Goal: Information Seeking & Learning: Learn about a topic

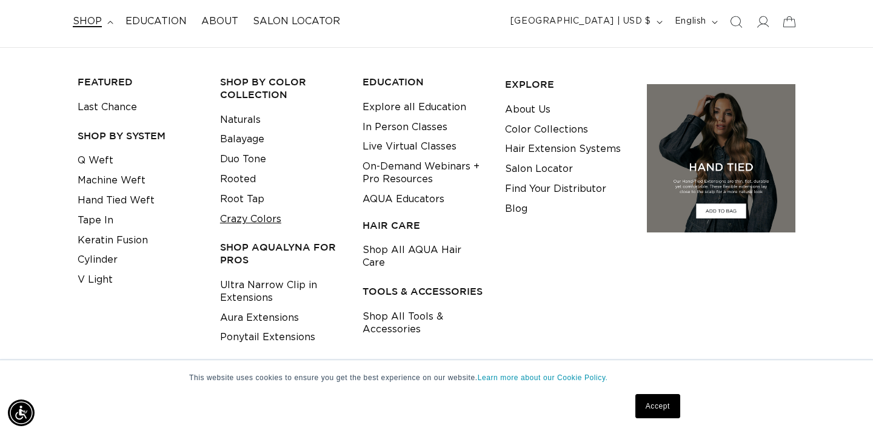
click at [247, 219] on link "Crazy Colors" at bounding box center [250, 220] width 61 height 20
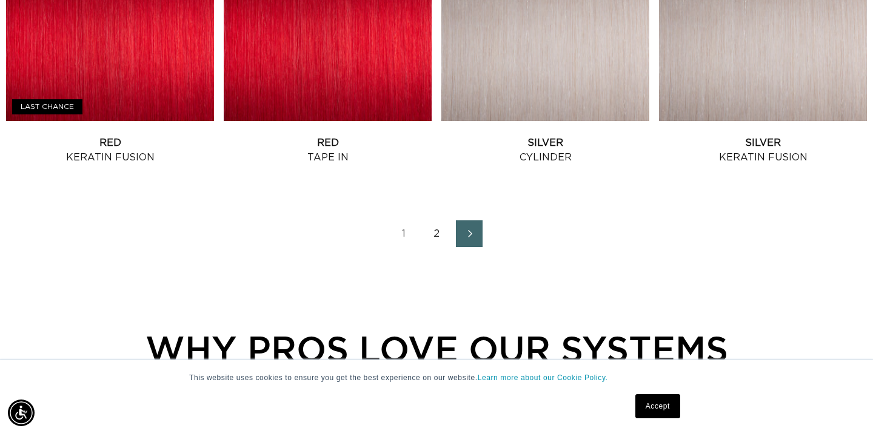
click at [436, 232] on link "2" at bounding box center [436, 234] width 27 height 27
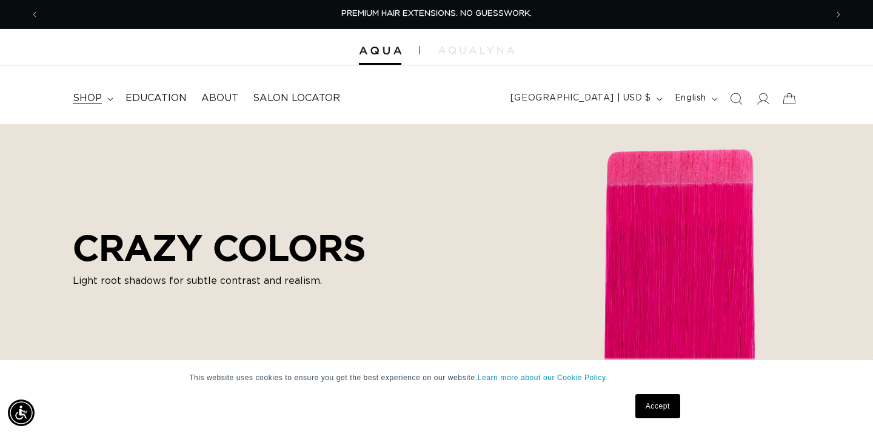
click at [92, 100] on span "shop" at bounding box center [87, 98] width 29 height 13
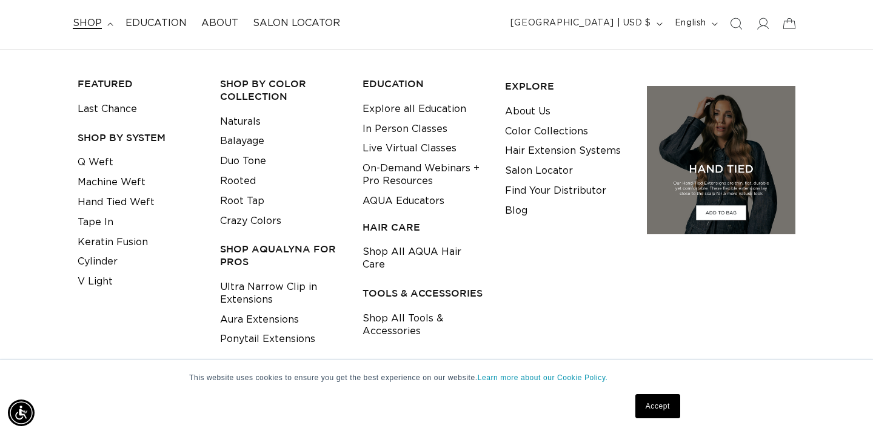
scroll to position [0, 1573]
click at [250, 278] on link "Ultra Narrow Clip in Extensions" at bounding box center [282, 294] width 124 height 33
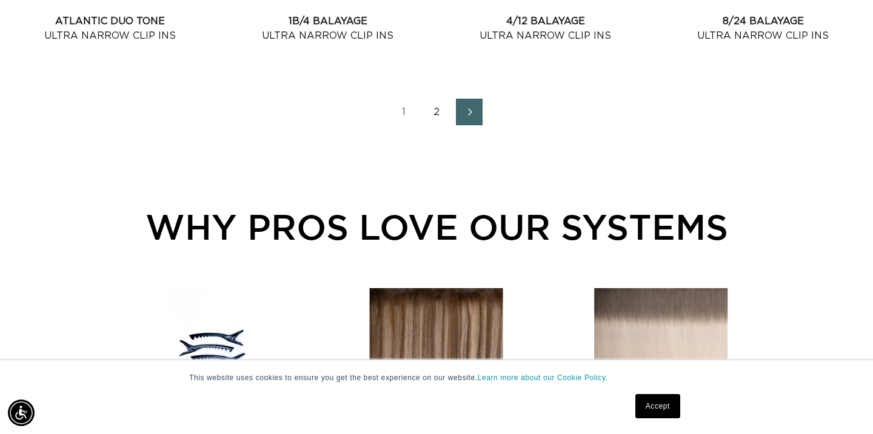
scroll to position [1507, 0]
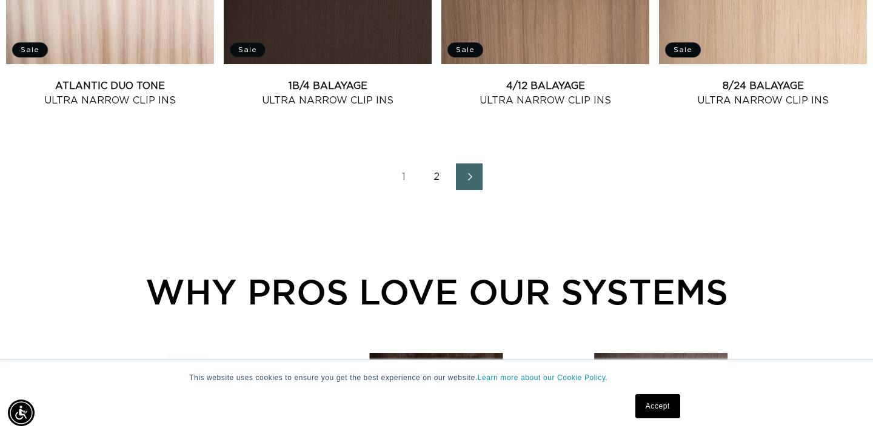
click at [440, 176] on link "2" at bounding box center [436, 177] width 27 height 27
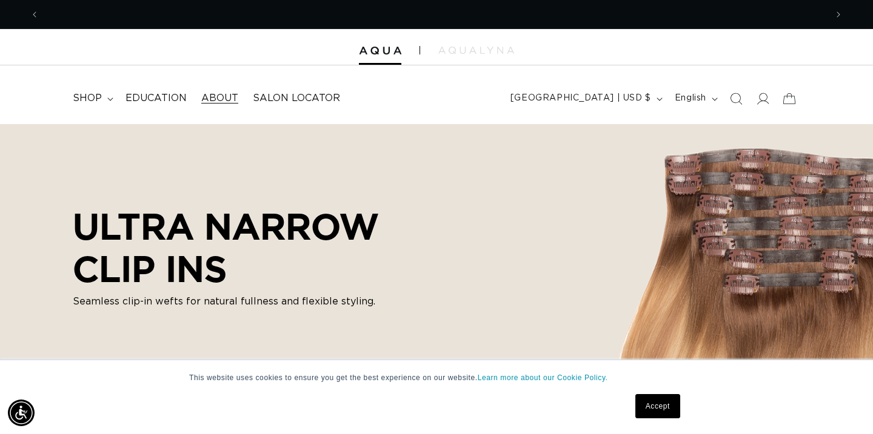
scroll to position [0, 1573]
click at [89, 98] on span "shop" at bounding box center [87, 98] width 29 height 13
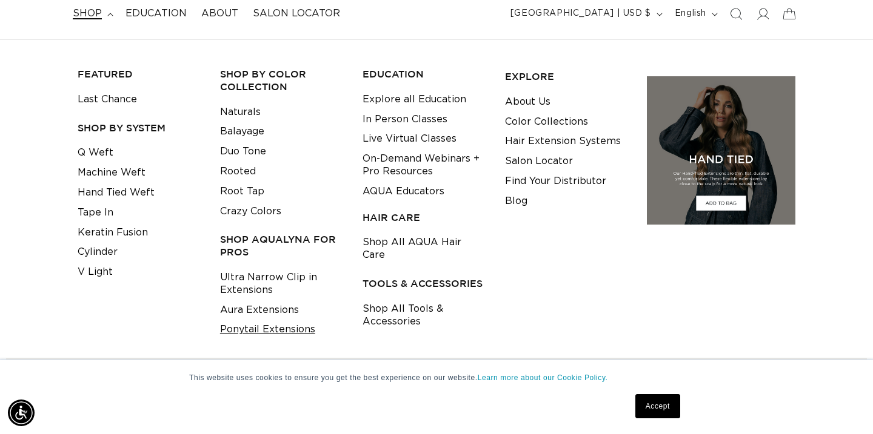
scroll to position [0, 787]
click at [262, 320] on link "Ponytail Extensions" at bounding box center [267, 330] width 95 height 20
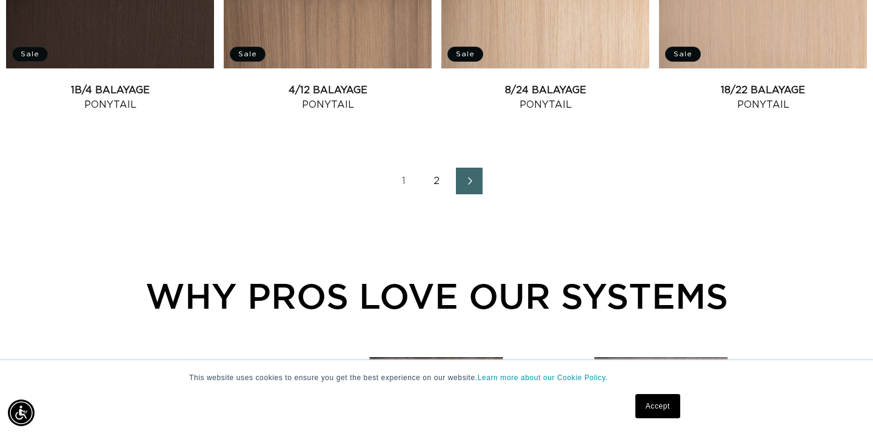
scroll to position [1504, 0]
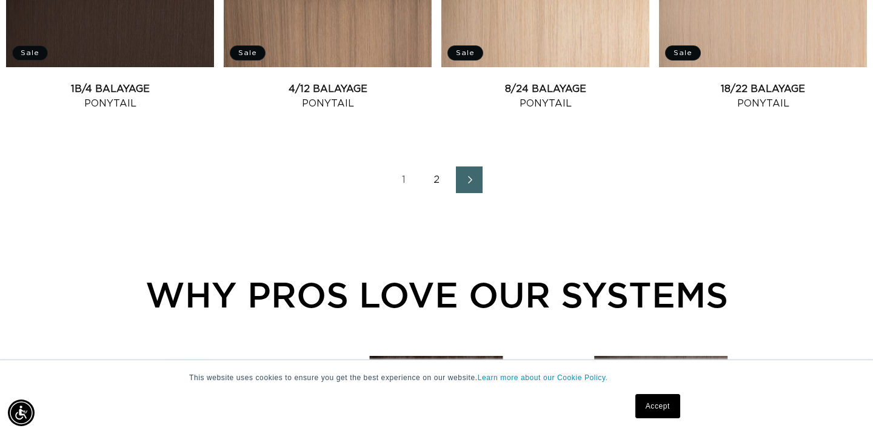
click at [438, 181] on link "2" at bounding box center [436, 180] width 27 height 27
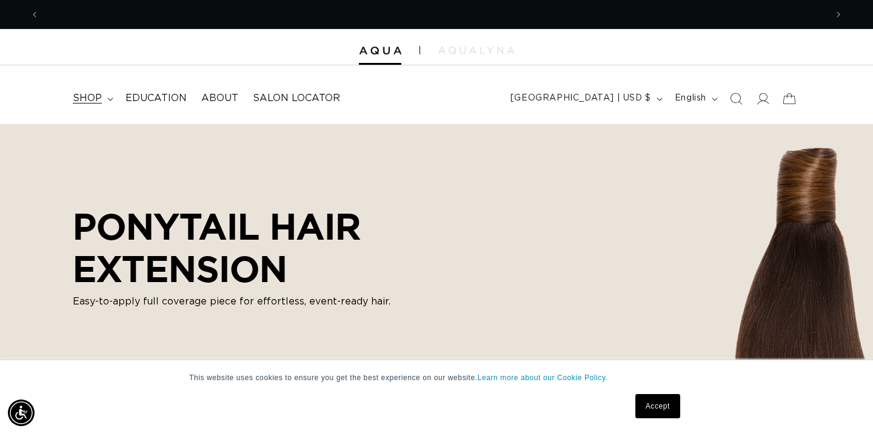
scroll to position [0, 1573]
click at [93, 98] on span "shop" at bounding box center [87, 98] width 29 height 13
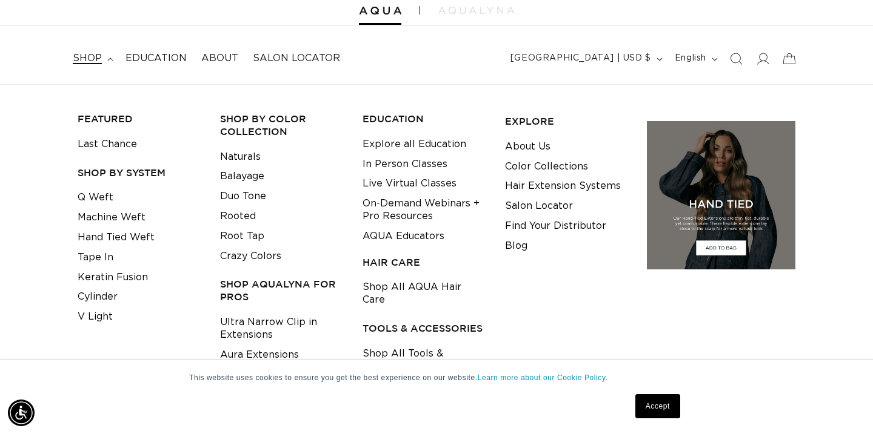
scroll to position [0, 787]
click at [525, 169] on link "Color Collections" at bounding box center [546, 167] width 83 height 20
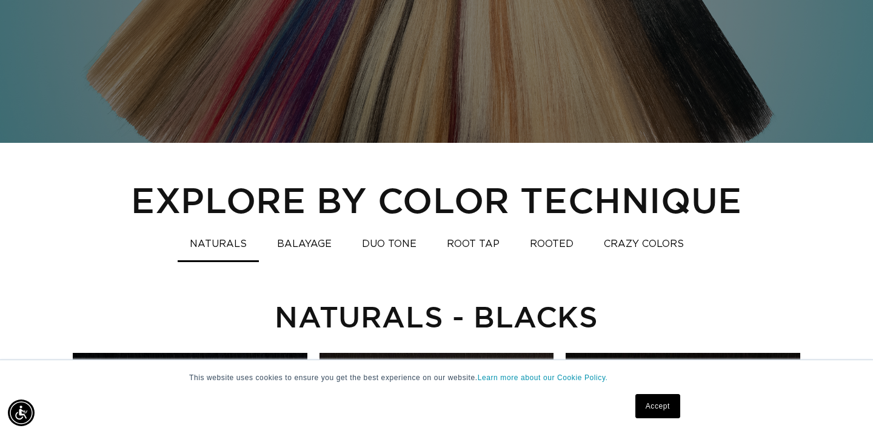
scroll to position [0, 1573]
click at [624, 242] on button "CRAZY COLORS" at bounding box center [643, 245] width 104 height 24
